Goal: Find specific page/section: Find specific page/section

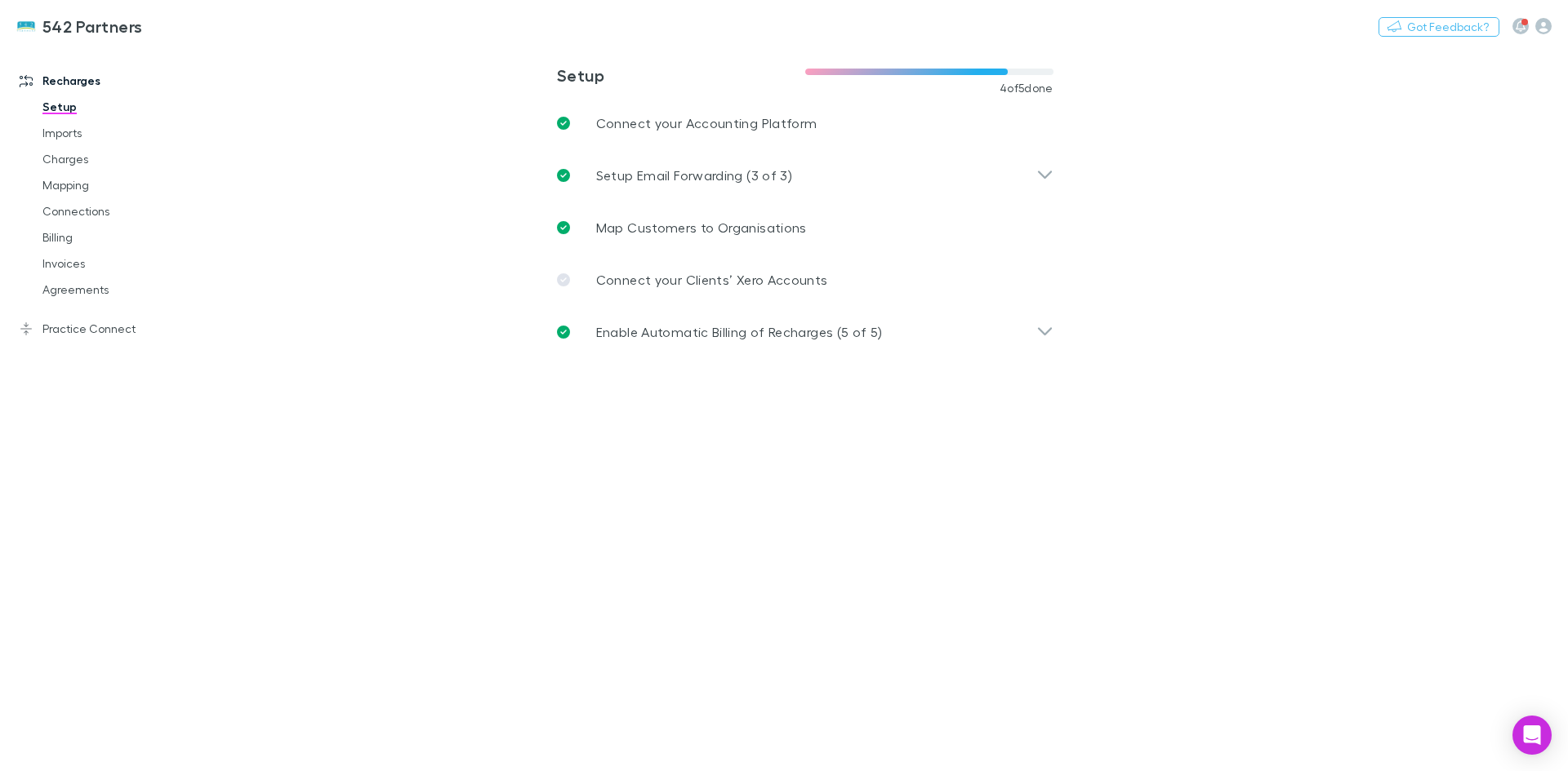
click at [69, 288] on link "Agreements" at bounding box center [123, 290] width 194 height 26
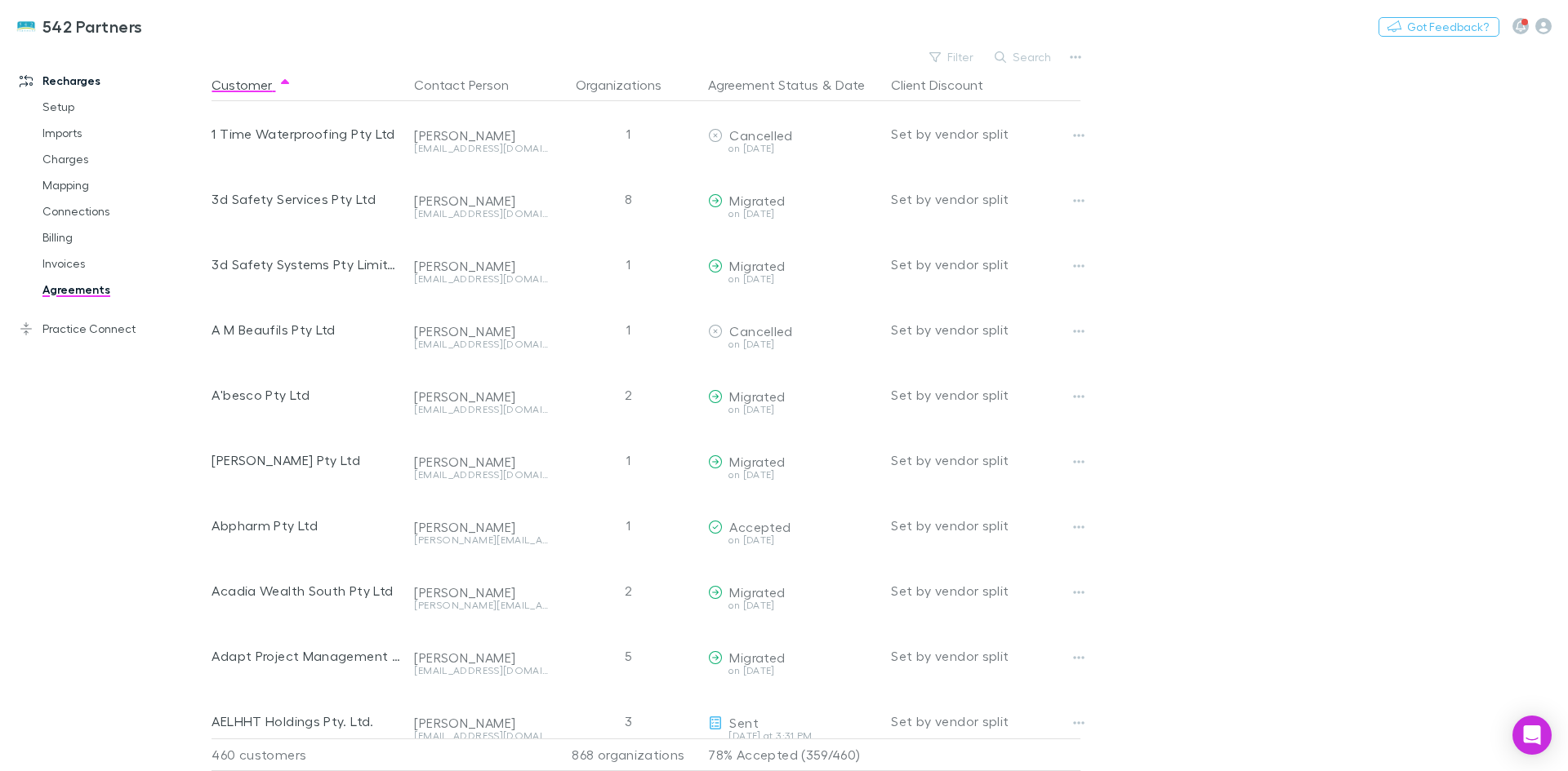
click at [1028, 54] on button "Search" at bounding box center [1023, 56] width 74 height 19
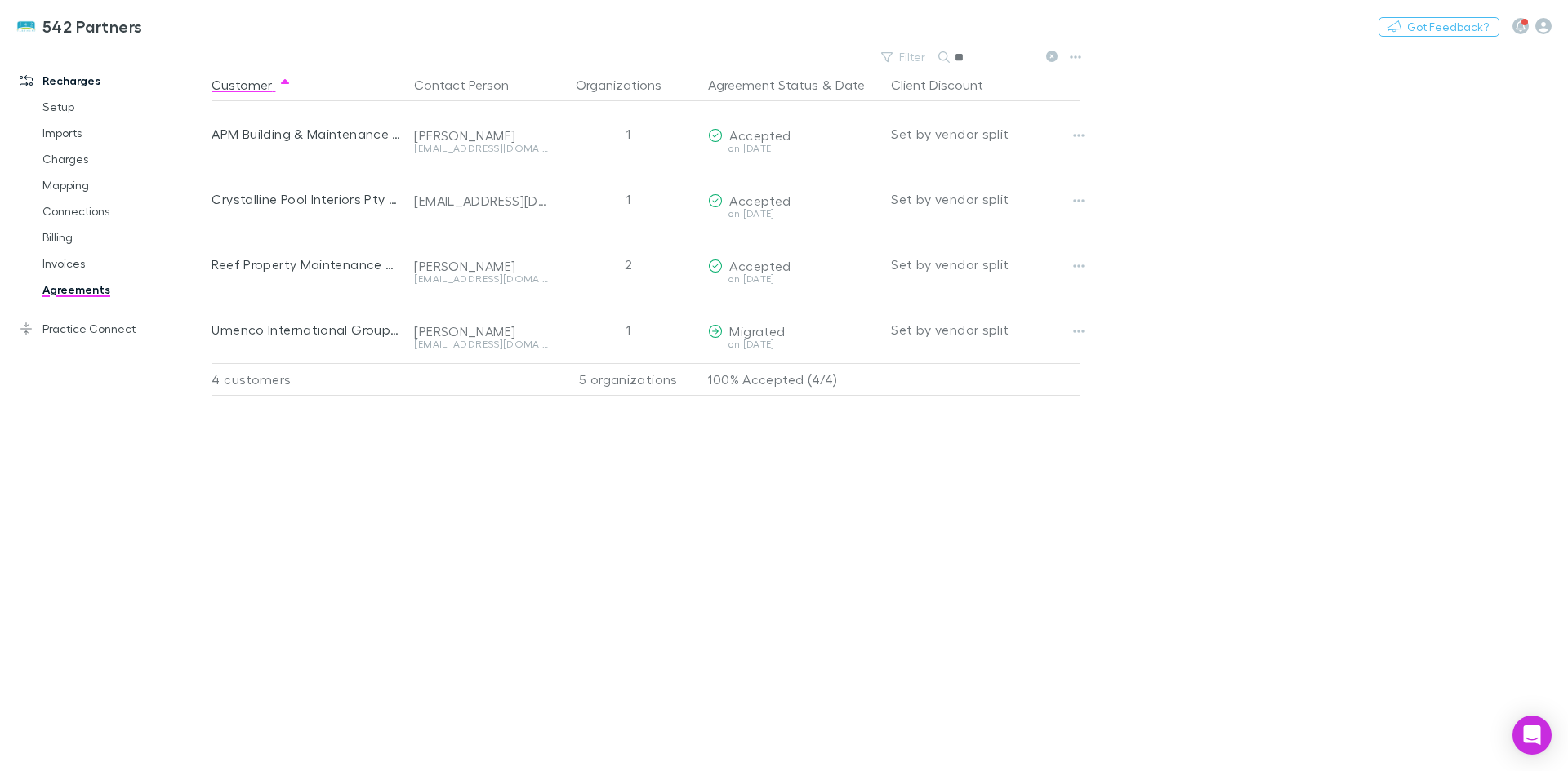
type input "*"
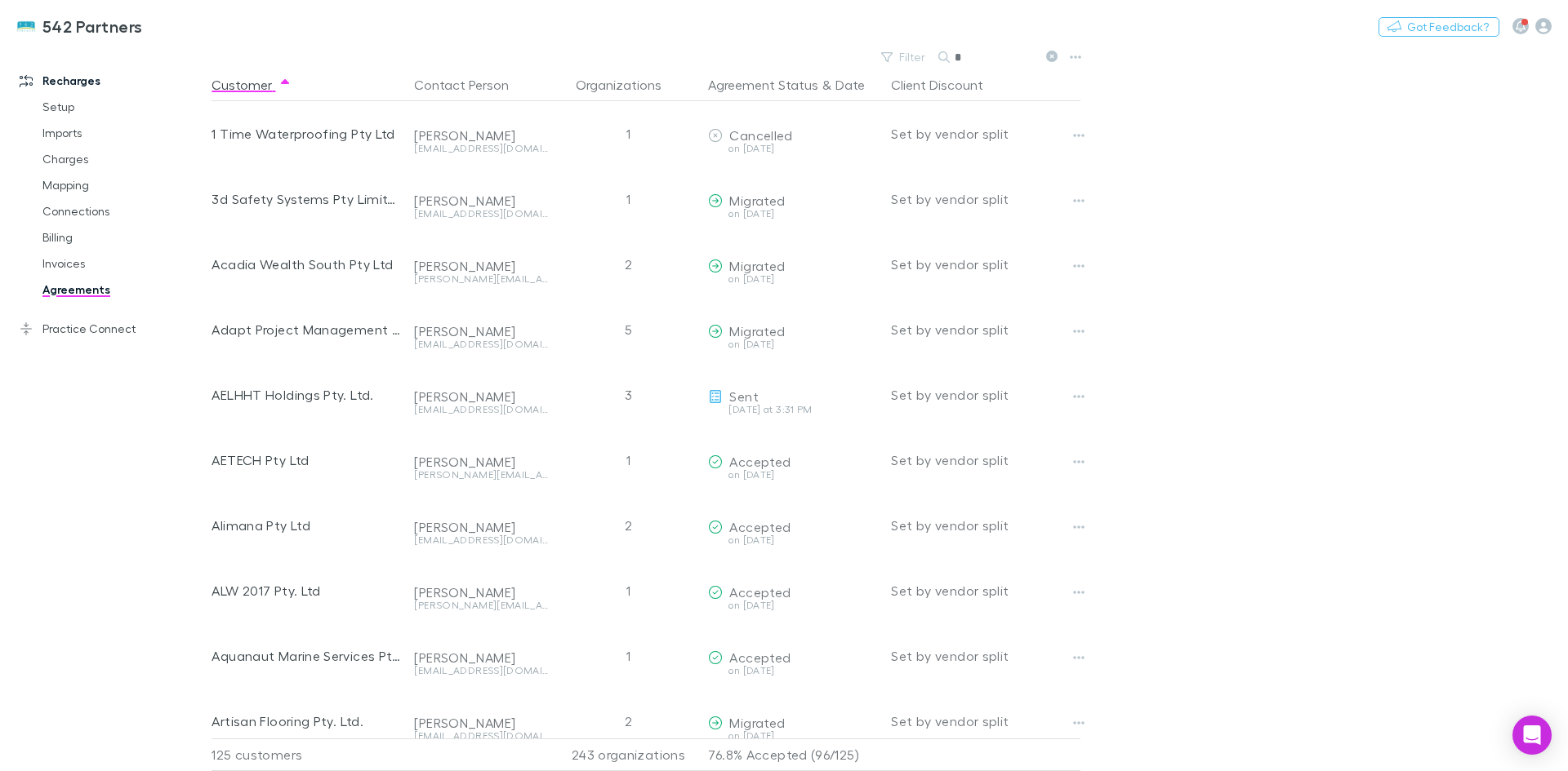
click at [1021, 61] on input "*" at bounding box center [996, 56] width 82 height 23
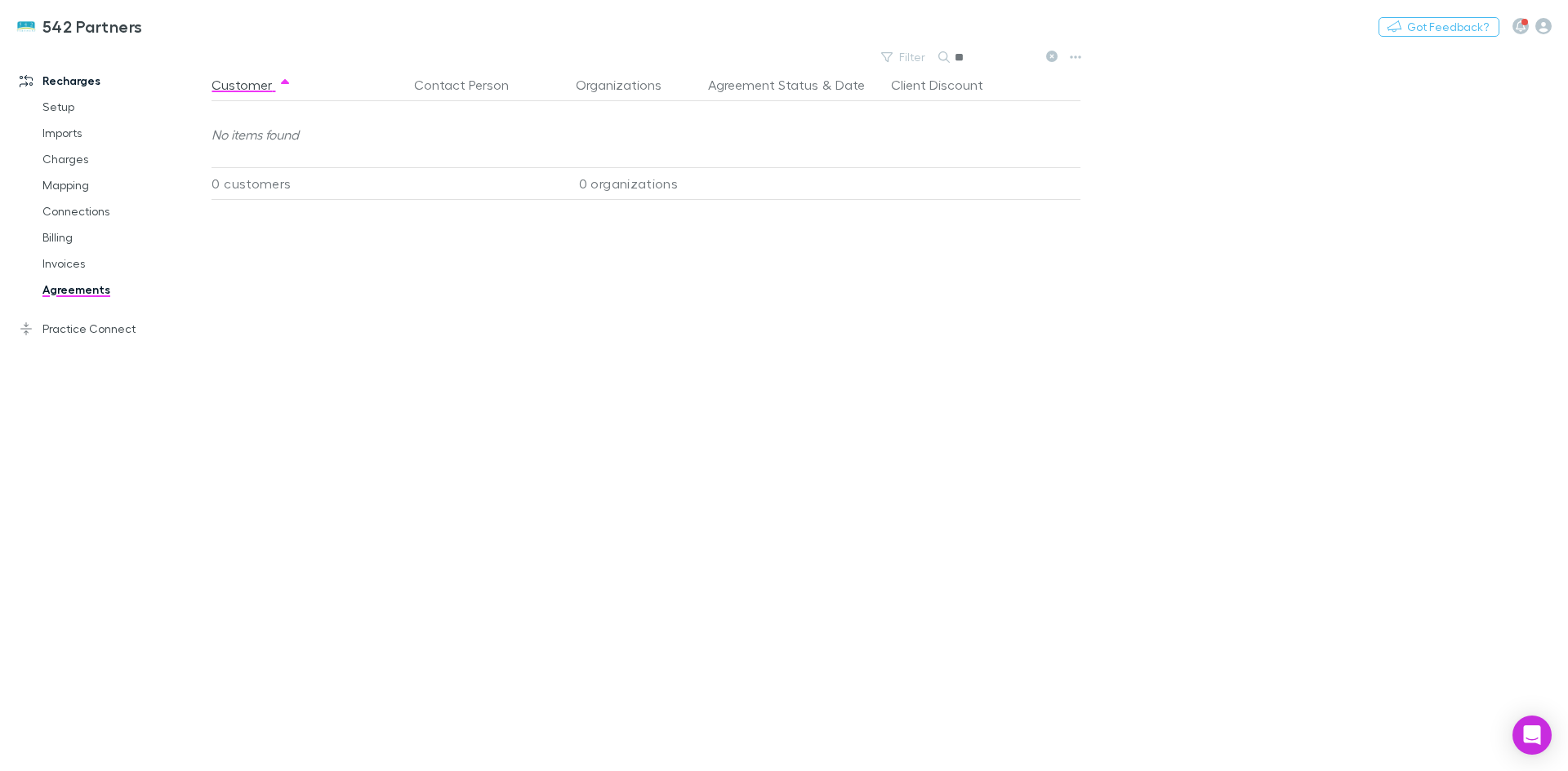
type input "*"
type input "****"
